Goal: Task Accomplishment & Management: Manage account settings

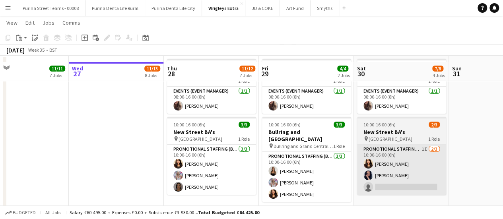
scroll to position [40, 0]
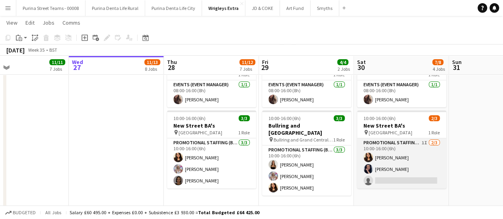
click at [393, 144] on app-card-role "Promotional Staffing (Brand Ambassadors) 1I [DATE] 10:00-16:00 (6h) [PERSON_NAM…" at bounding box center [401, 163] width 89 height 50
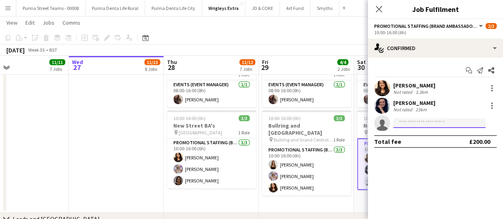
click at [404, 124] on input at bounding box center [439, 124] width 92 height 10
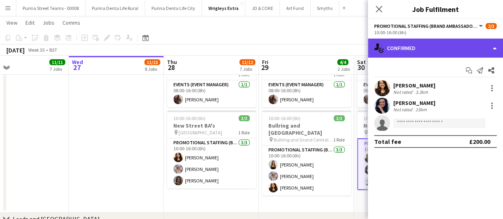
click at [490, 52] on div "single-neutral-actions-check-2 Confirmed" at bounding box center [435, 48] width 135 height 19
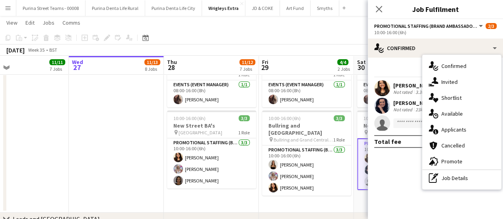
click at [420, 187] on mat-expansion-panel "check Confirmed Start chat Send notification Share [PERSON_NAME] Not rated 3.3k…" at bounding box center [435, 138] width 135 height 161
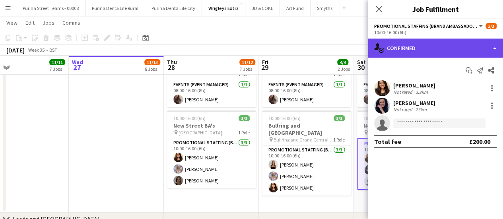
click at [488, 49] on div "single-neutral-actions-check-2 Confirmed" at bounding box center [435, 48] width 135 height 19
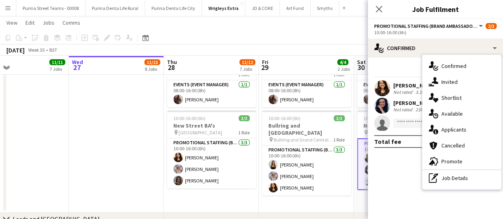
click at [390, 180] on mat-expansion-panel "check Confirmed Start chat Send notification Share [PERSON_NAME] Not rated 3.3k…" at bounding box center [435, 138] width 135 height 161
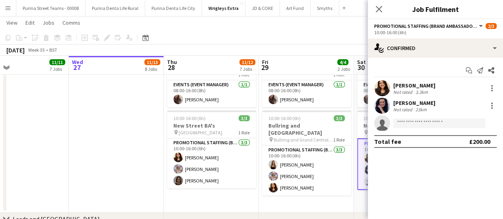
click at [320, 203] on app-date-cell "08:00-16:00 (8h) 1/1 Event Manager 1 Role Events (Event Manager) [DATE] 08:00-1…" at bounding box center [306, 130] width 95 height 163
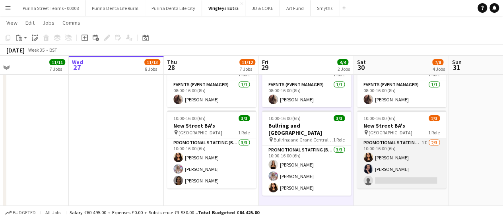
click at [400, 144] on app-card-role "Promotional Staffing (Brand Ambassadors) 1I [DATE] 10:00-16:00 (6h) [PERSON_NAM…" at bounding box center [401, 163] width 89 height 50
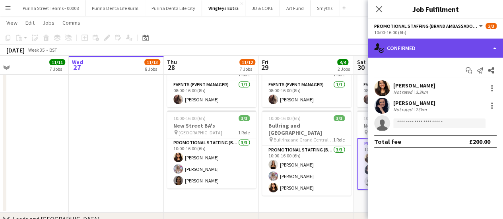
click at [494, 45] on div "single-neutral-actions-check-2 Confirmed" at bounding box center [435, 48] width 135 height 19
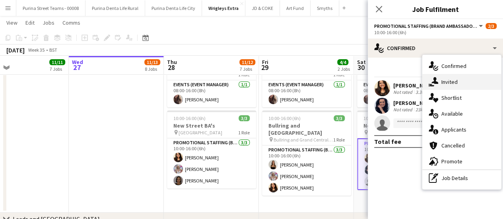
click at [466, 85] on div "single-neutral-actions-share-1 Invited" at bounding box center [461, 82] width 79 height 16
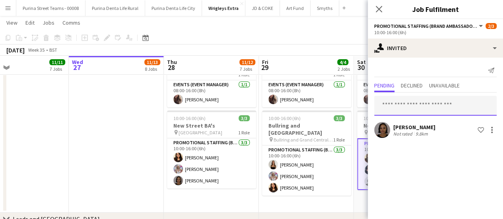
click at [418, 107] on input "text" at bounding box center [435, 106] width 122 height 20
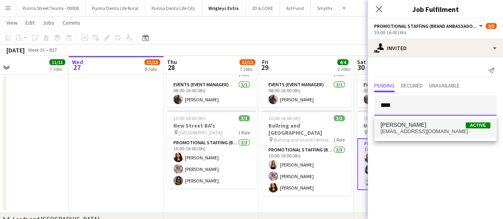
type input "****"
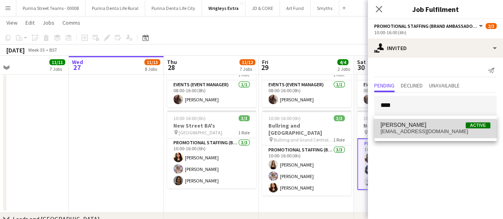
click at [425, 135] on mat-option "[PERSON_NAME] Active [EMAIL_ADDRESS][DOMAIN_NAME]" at bounding box center [435, 128] width 122 height 19
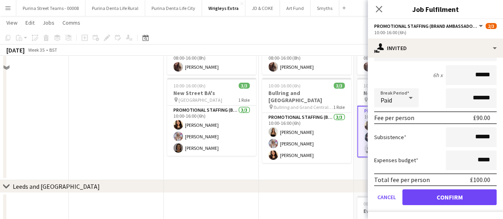
scroll to position [239, 0]
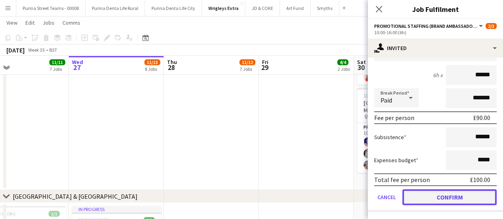
drag, startPoint x: 470, startPoint y: 197, endPoint x: 472, endPoint y: 156, distance: 41.0
click at [469, 197] on button "Confirm" at bounding box center [449, 197] width 94 height 16
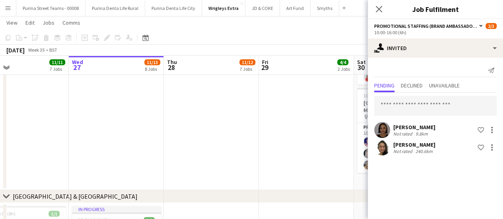
scroll to position [0, 0]
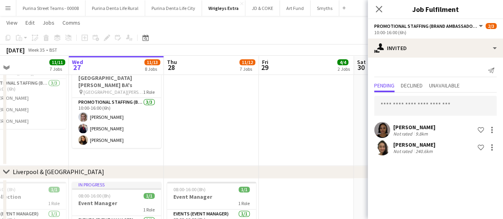
click at [347, 145] on app-date-cell at bounding box center [306, 44] width 95 height 241
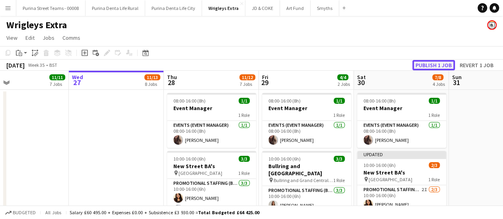
click at [428, 64] on button "Publish 1 job" at bounding box center [433, 65] width 43 height 10
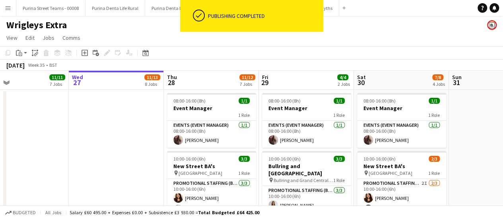
click at [286, 39] on app-page-menu "View Day view expanded Day view collapsed Month view Date picker Jump to [DATE]…" at bounding box center [251, 38] width 503 height 15
